Goal: Transaction & Acquisition: Subscribe to service/newsletter

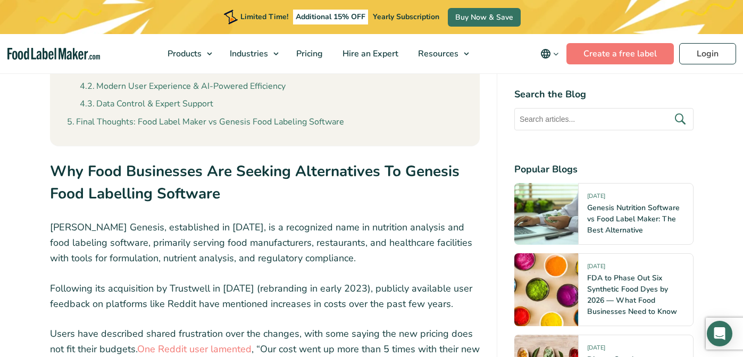
scroll to position [828, 0]
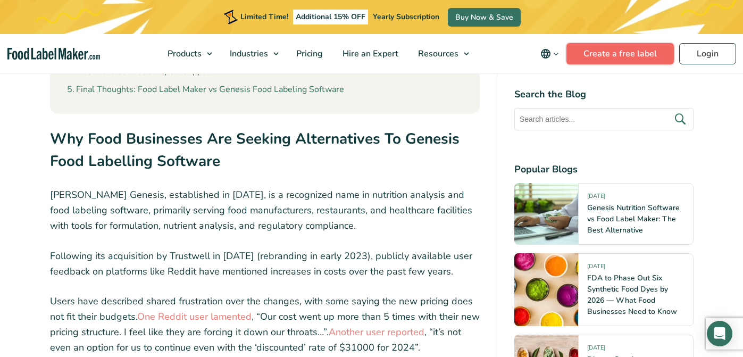
click at [586, 52] on link "Create a free label" at bounding box center [619, 53] width 107 height 21
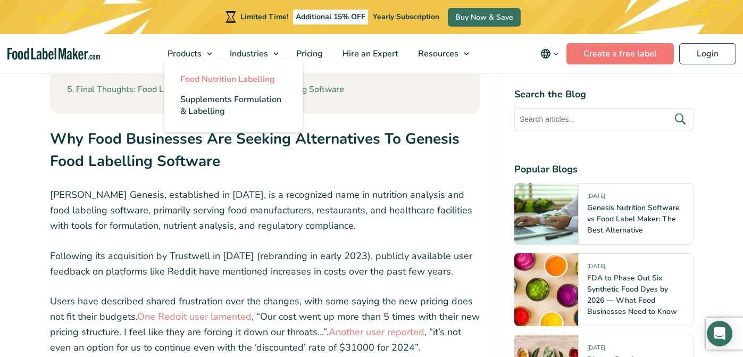
click at [198, 83] on span "Food Nutrition Labelling" at bounding box center [227, 79] width 95 height 12
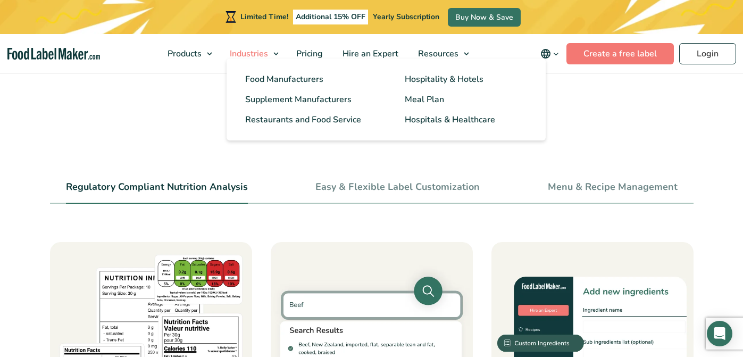
scroll to position [353, 0]
